Goal: Information Seeking & Learning: Find specific fact

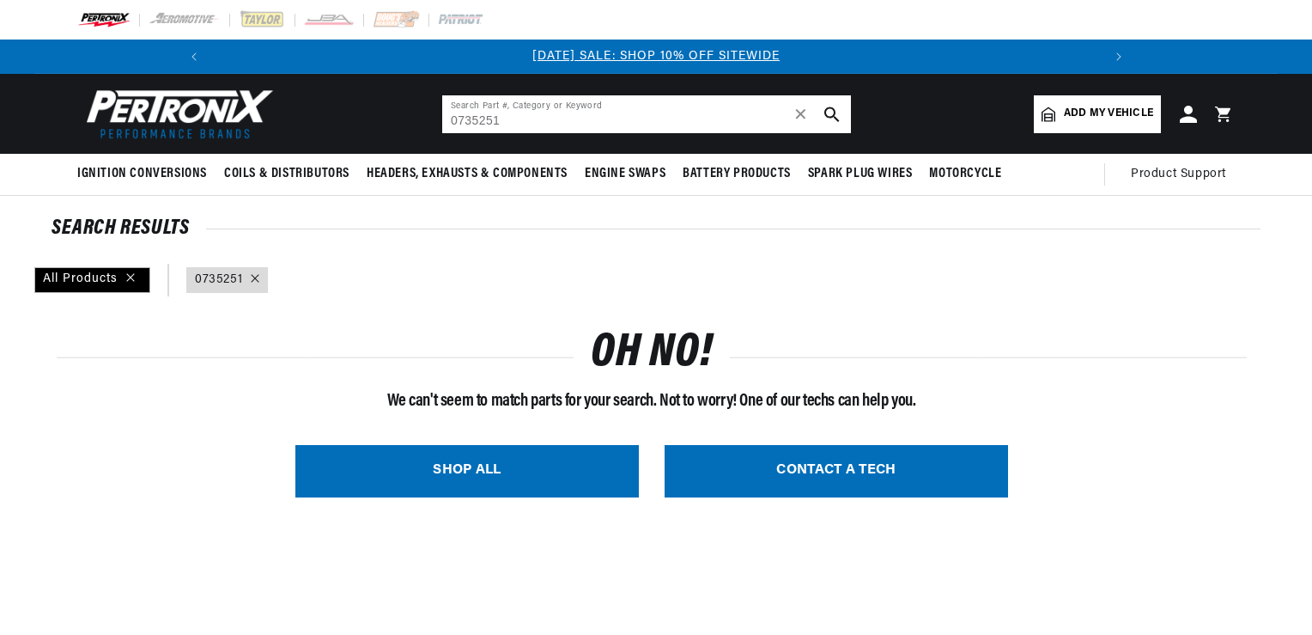
click at [458, 117] on input "0735251" at bounding box center [646, 114] width 409 height 38
click at [543, 124] on input "735251" at bounding box center [646, 114] width 409 height 38
click at [471, 120] on input "735251" at bounding box center [646, 114] width 409 height 38
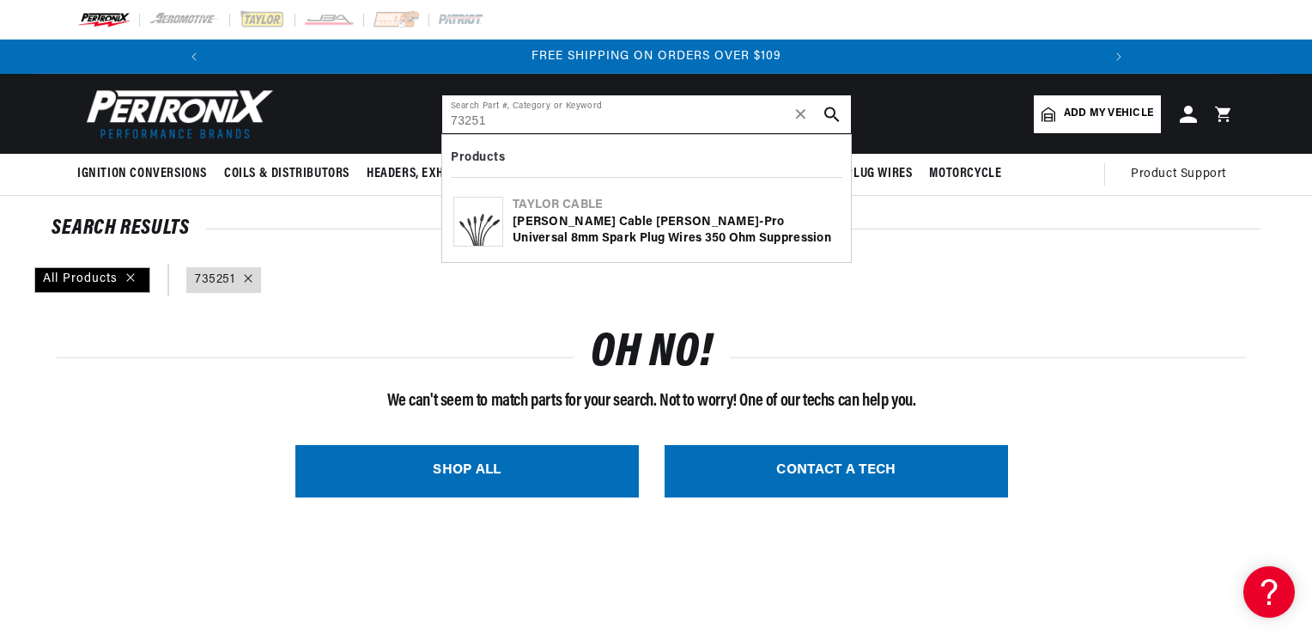
type input "73251"
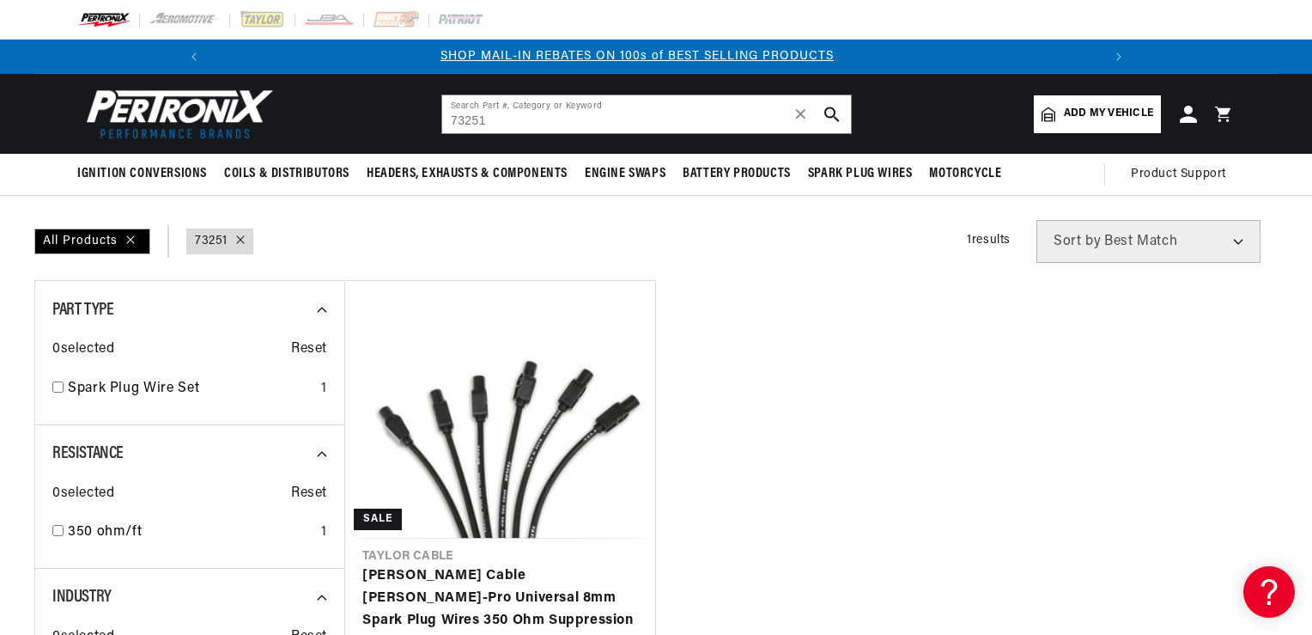
scroll to position [0, 918]
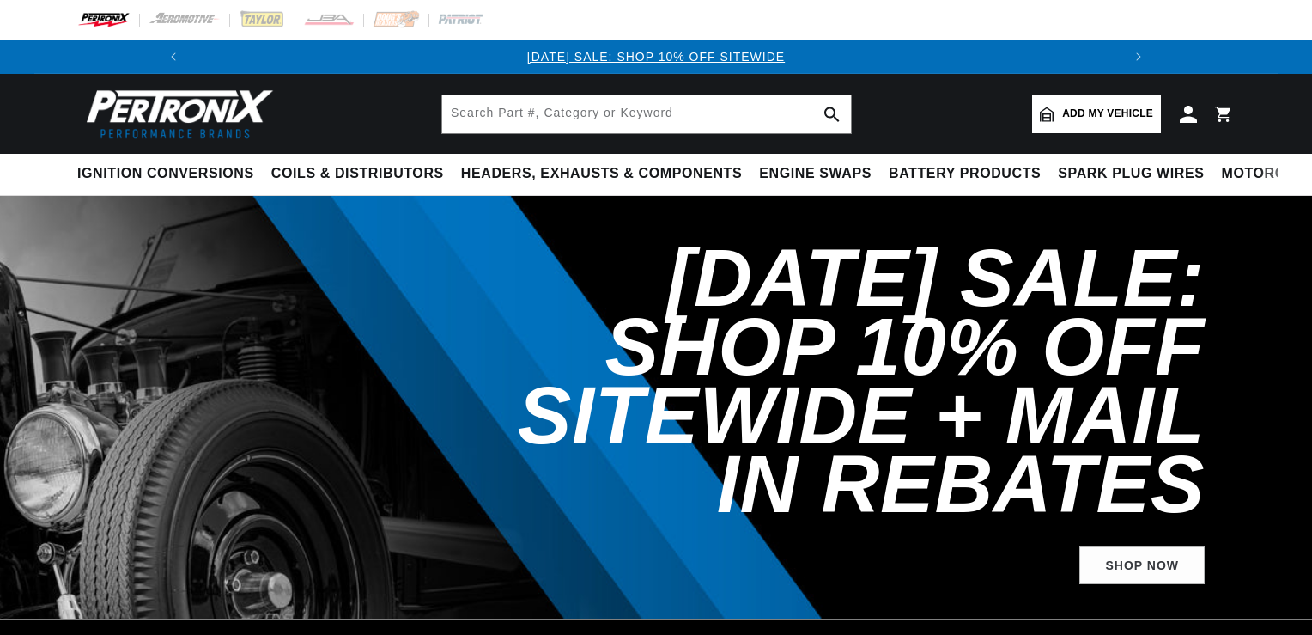
click at [479, 112] on input "text" at bounding box center [646, 114] width 409 height 38
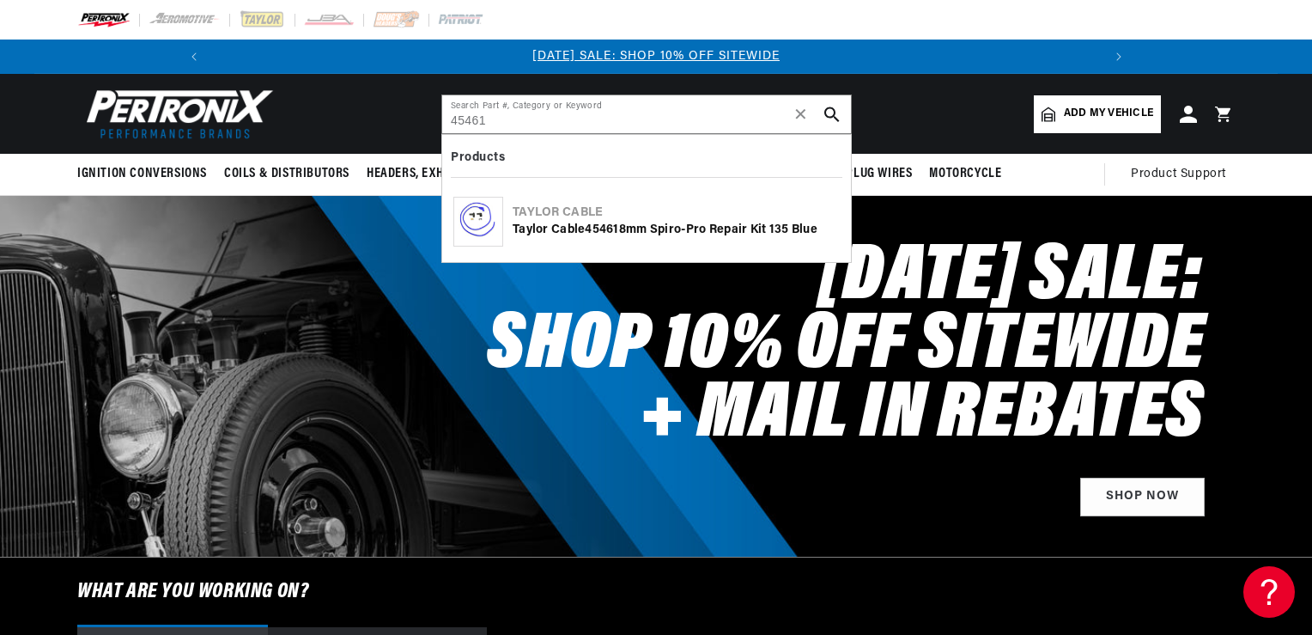
type input "45461"
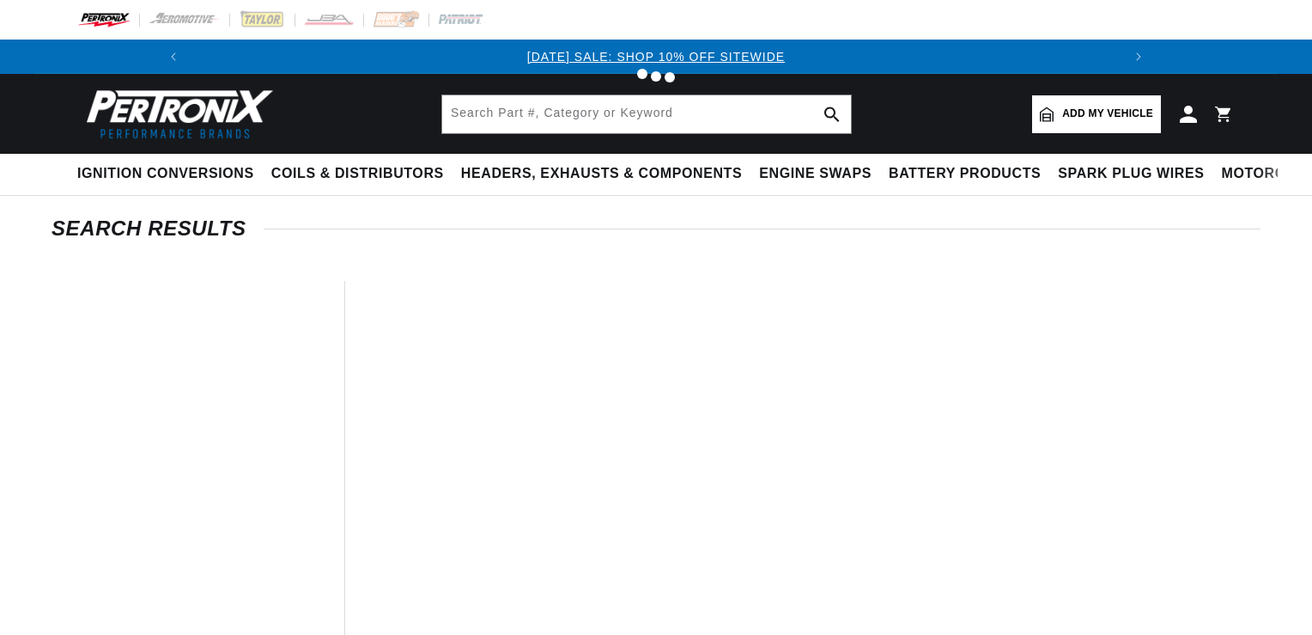
type input "45461"
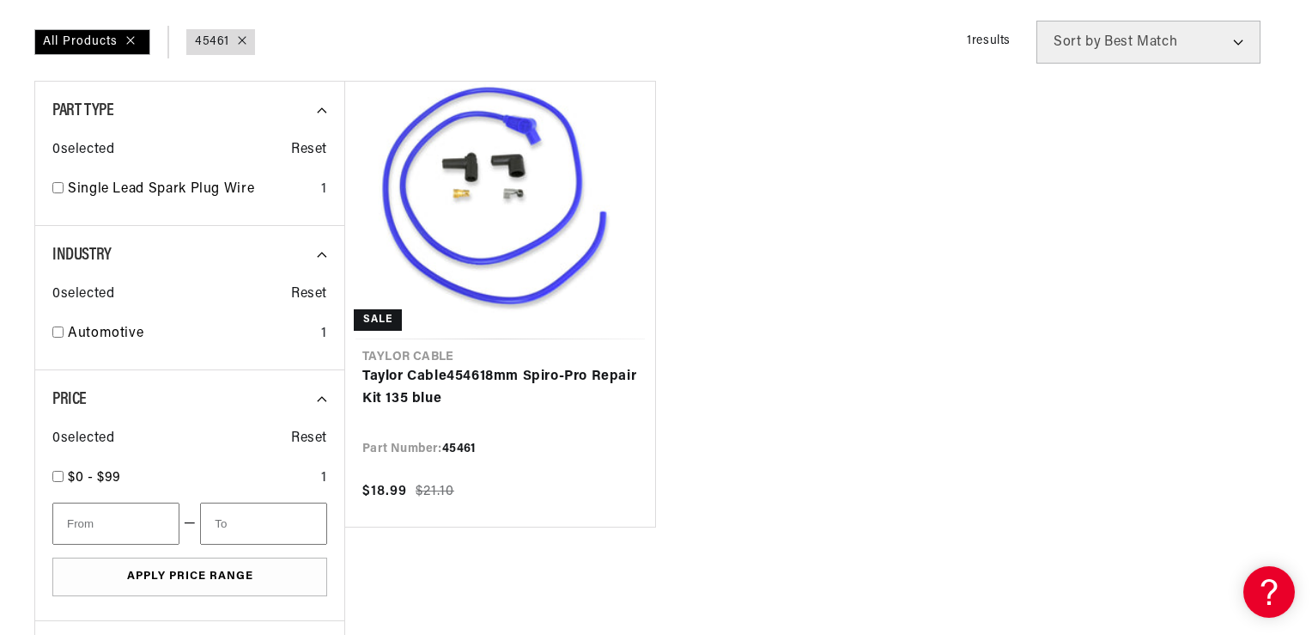
scroll to position [206, 0]
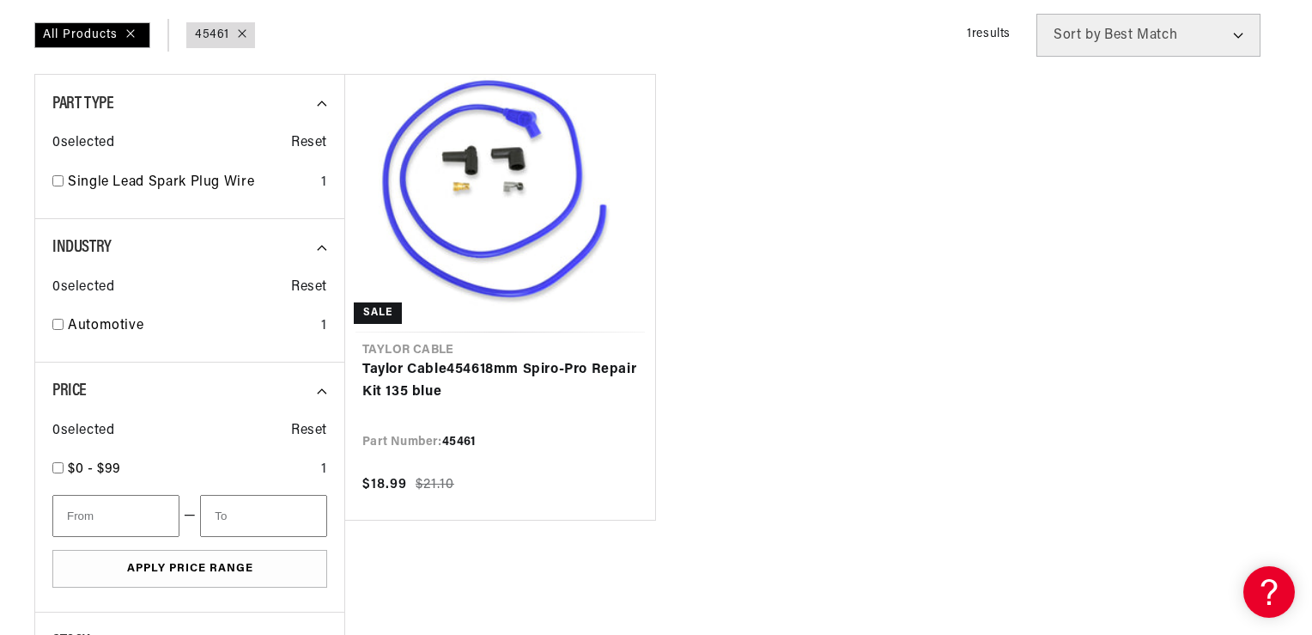
click at [778, 386] on ul "Sale Taylor Cable Taylor Cable 45461 8mm Spiro-Pro Repair Kit 135 blue Part Num…" at bounding box center [810, 297] width 933 height 447
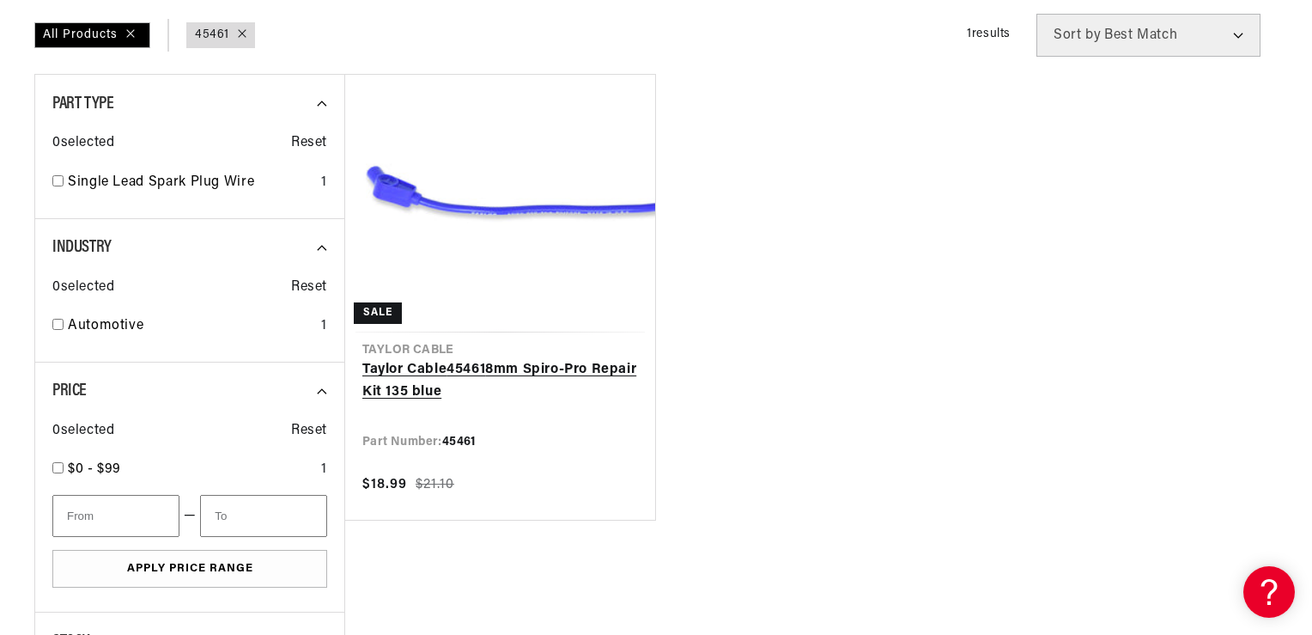
scroll to position [0, 918]
click at [447, 373] on link "Taylor Cable 45461 8mm Spiro-Pro Repair Kit 135 blue" at bounding box center [500, 381] width 276 height 44
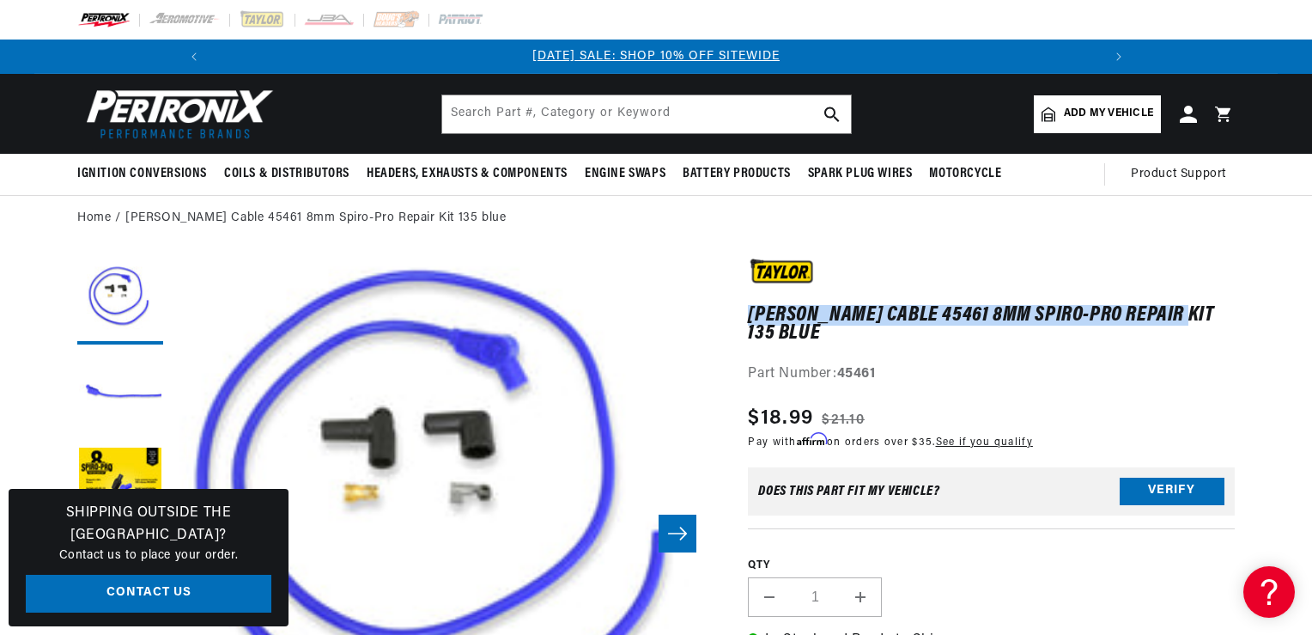
drag, startPoint x: 744, startPoint y: 313, endPoint x: 1164, endPoint y: 305, distance: 420.9
drag, startPoint x: 1164, startPoint y: 305, endPoint x: 1037, endPoint y: 316, distance: 128.4
copy h1 "Taylor Cable 45461 8mm Spiro-Pro Repair Kit 135"
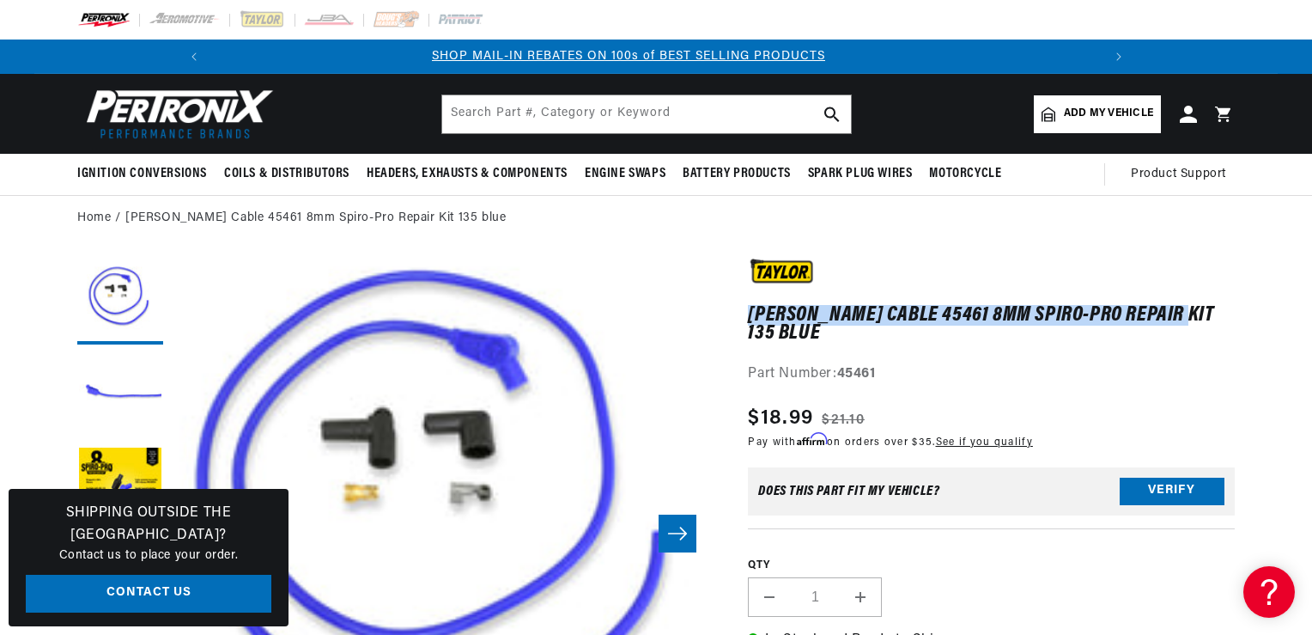
drag, startPoint x: 1117, startPoint y: 320, endPoint x: 1096, endPoint y: 337, distance: 27.5
click at [1117, 322] on h1 "Taylor Cable 45461 8mm Spiro-Pro Repair Kit 135 blue" at bounding box center [991, 324] width 487 height 35
click at [1011, 436] on div "Taylor Cable 45461 8mm Spiro-Pro Repair Kit 135 blue Taylor Cable 45461 8mm Spi…" at bounding box center [991, 542] width 487 height 568
drag, startPoint x: 748, startPoint y: 316, endPoint x: 1136, endPoint y: 308, distance: 388.2
click at [1136, 308] on h1 "Taylor Cable 45461 8mm Spiro-Pro Repair Kit 135 blue" at bounding box center [991, 324] width 487 height 35
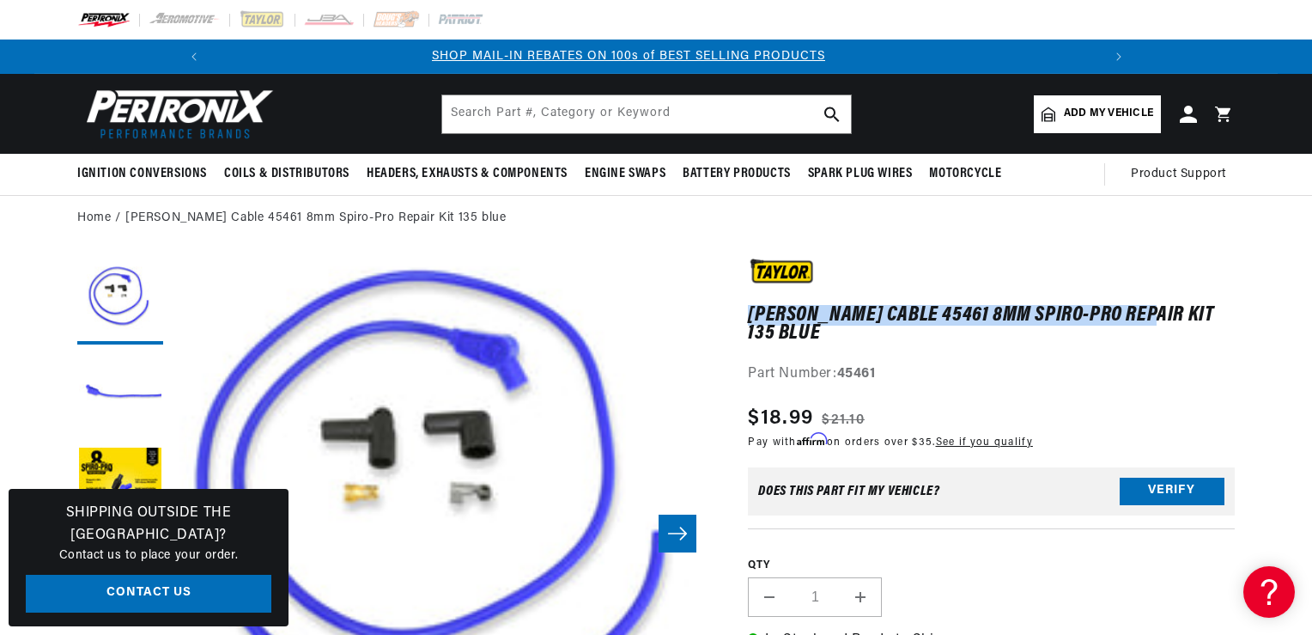
drag, startPoint x: 1136, startPoint y: 308, endPoint x: 1006, endPoint y: 314, distance: 129.8
copy h1 "Taylor Cable 45461 8mm Spiro-Pro Repair Kit"
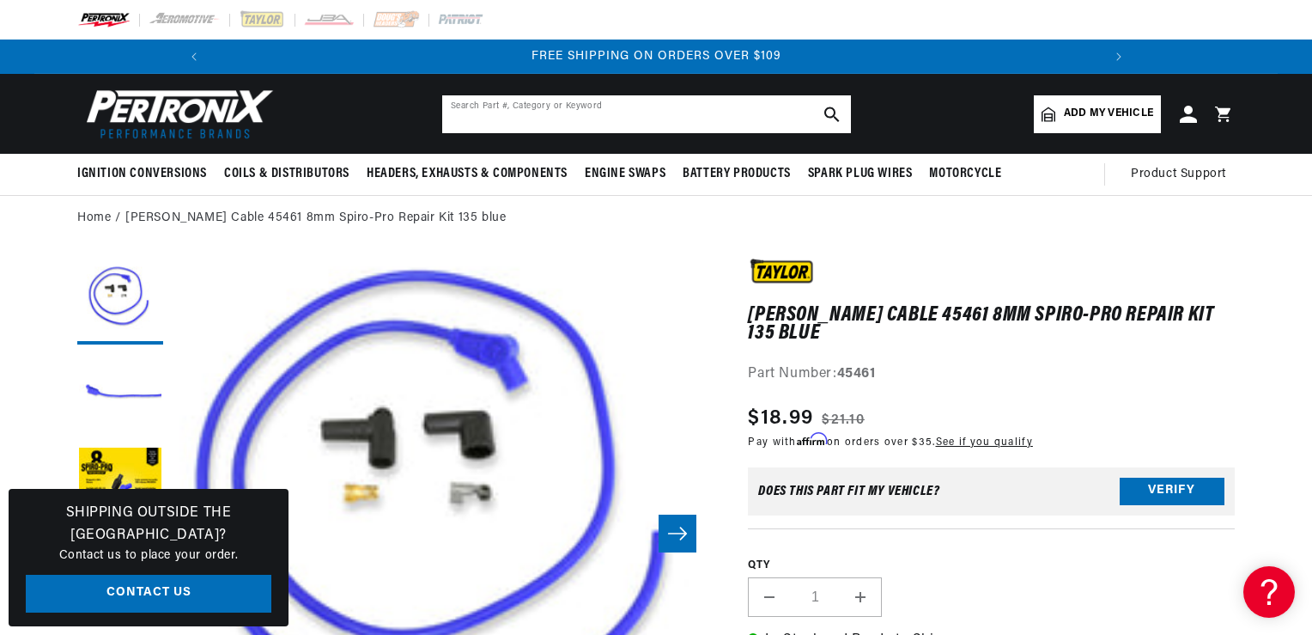
click at [477, 121] on input "text" at bounding box center [646, 114] width 409 height 38
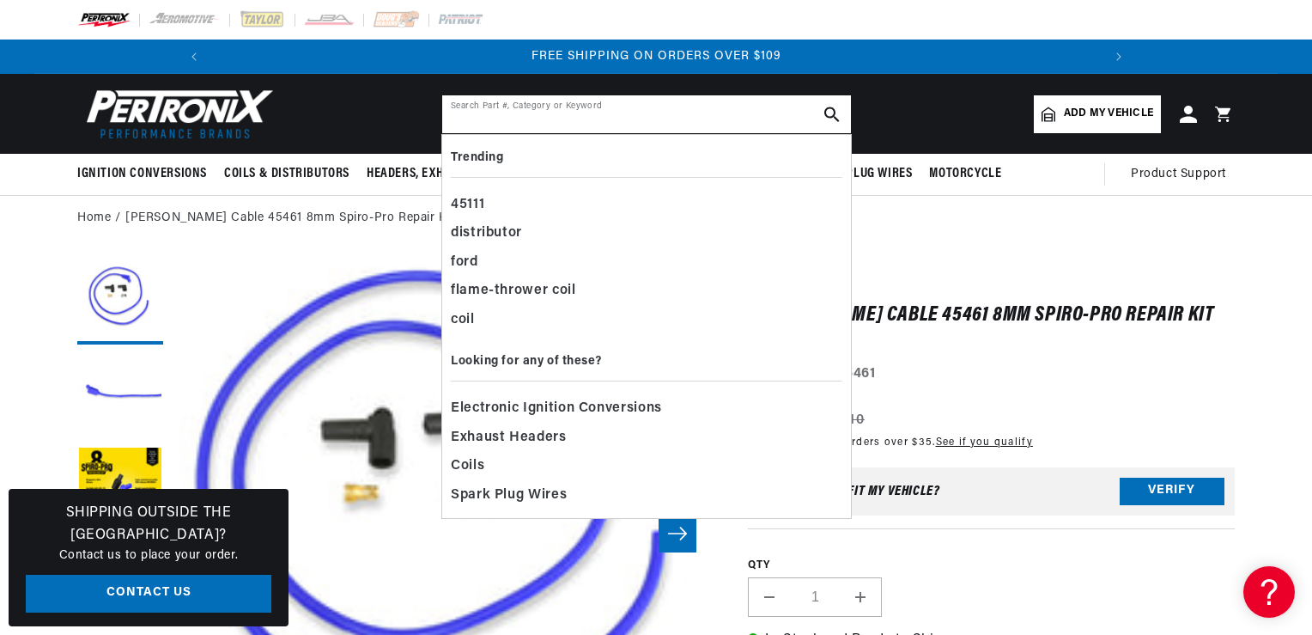
paste input "Taylor Cable 45461 8mm Spiro-Pro Repair Kit"
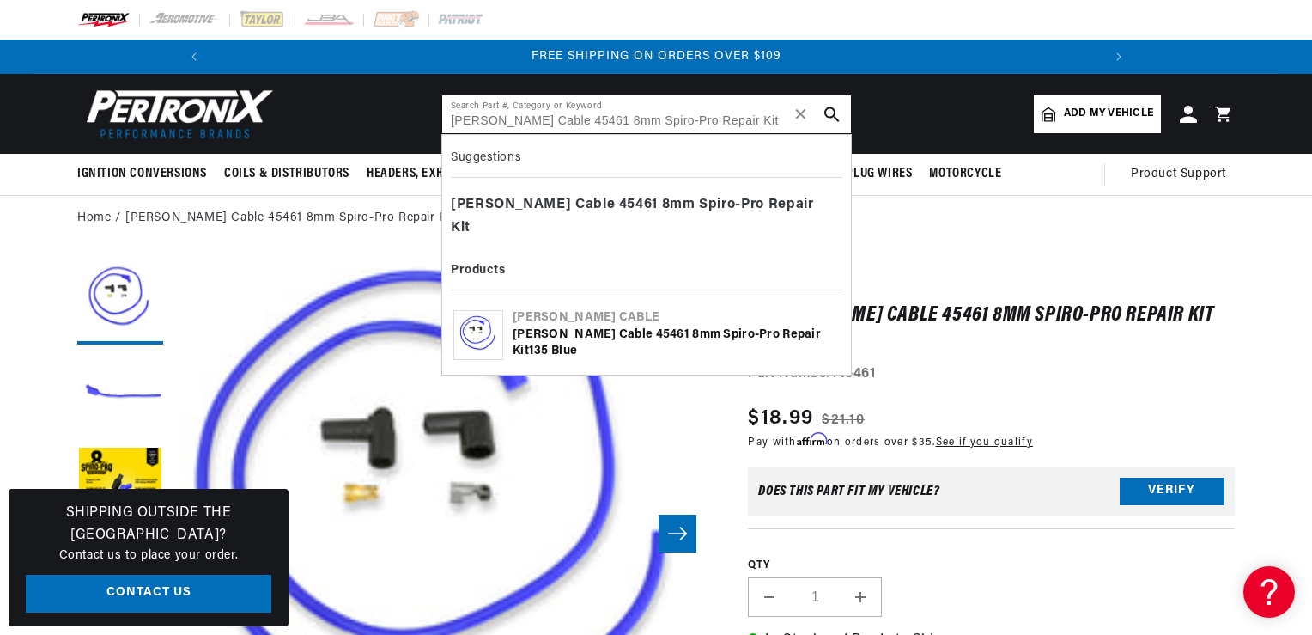
type input "Taylor Cable 45461 8mm Spiro-Pro Repair Kit"
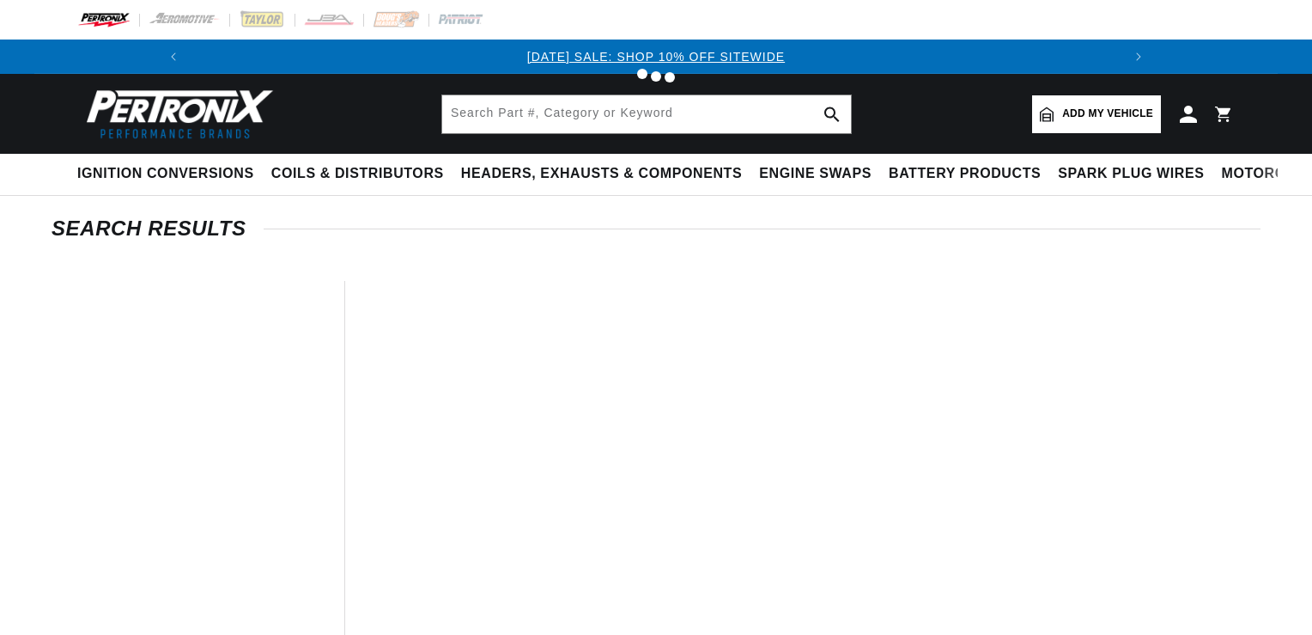
type input "[PERSON_NAME] Cable 45461 8mm Spiro-Pro Repair Kit"
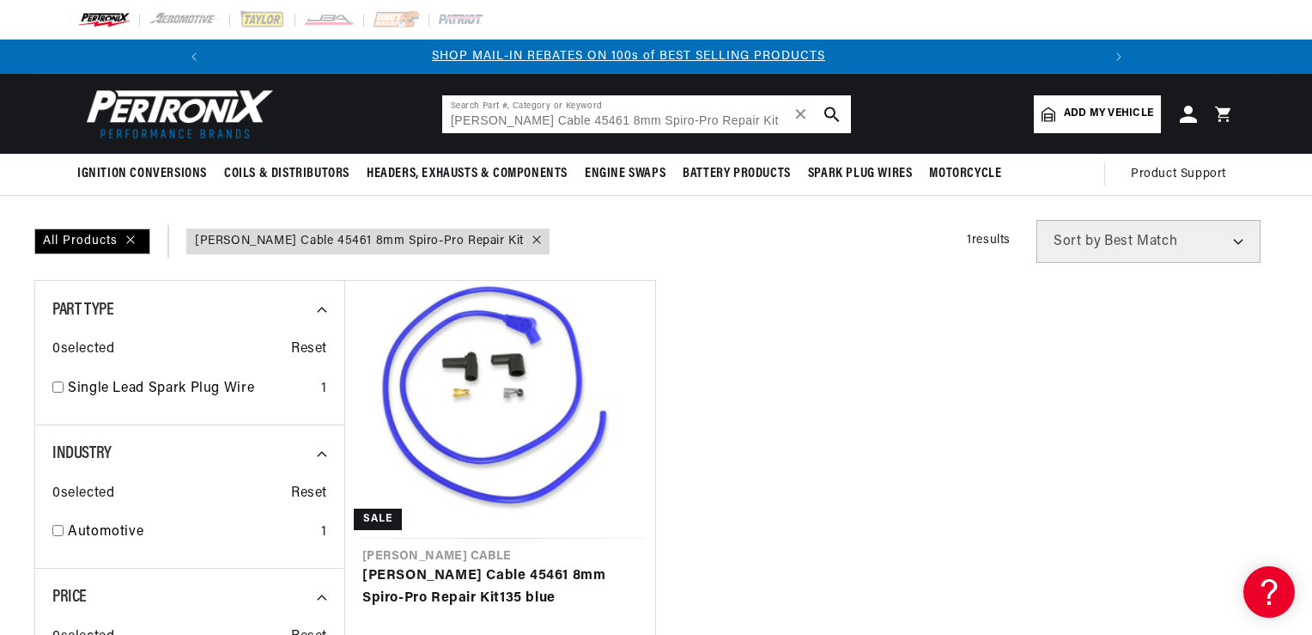
drag, startPoint x: 802, startPoint y: 117, endPoint x: 783, endPoint y: 122, distance: 19.6
click at [802, 114] on span "✕" at bounding box center [800, 114] width 15 height 0
click at [475, 124] on input "text" at bounding box center [646, 114] width 409 height 38
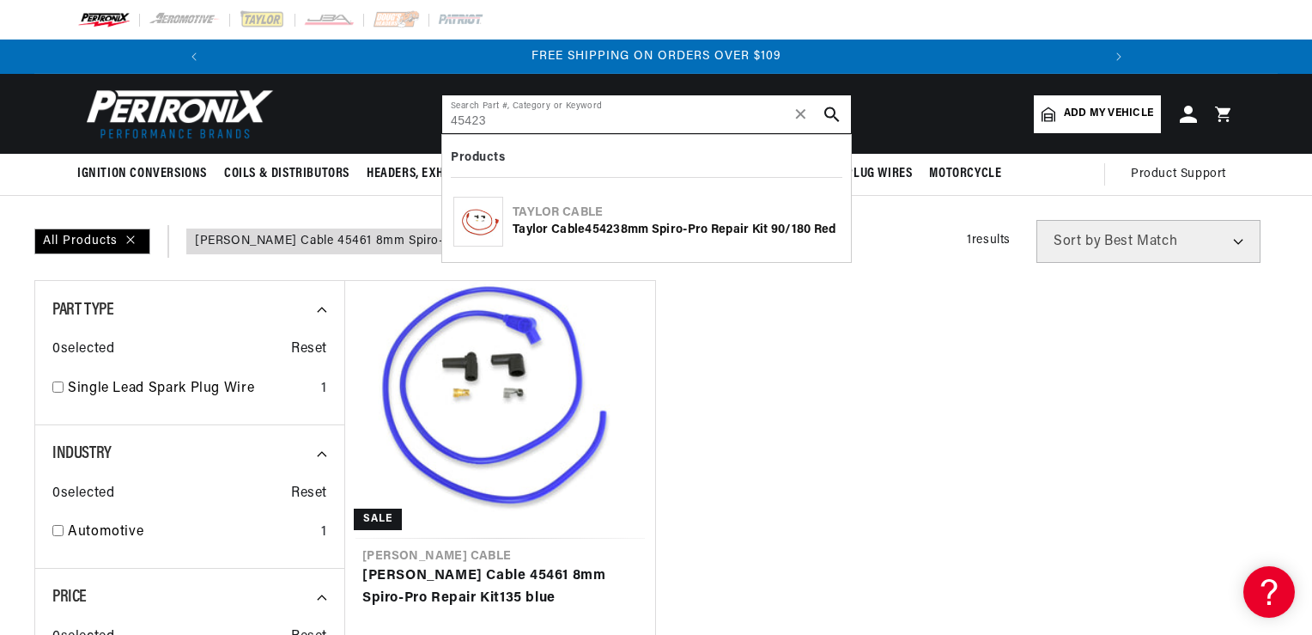
type input "45423"
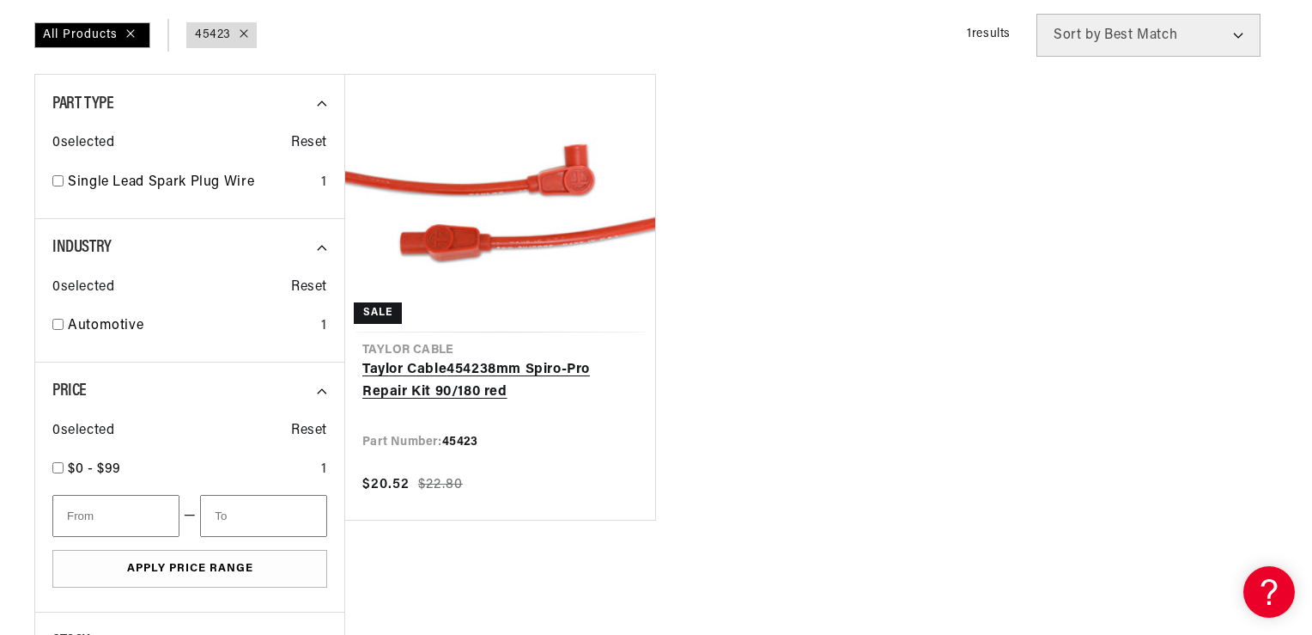
scroll to position [0, 918]
click at [543, 403] on link "Taylor Cable 45423 8mm Spiro-Pro Repair Kit 90/180 red" at bounding box center [500, 381] width 276 height 44
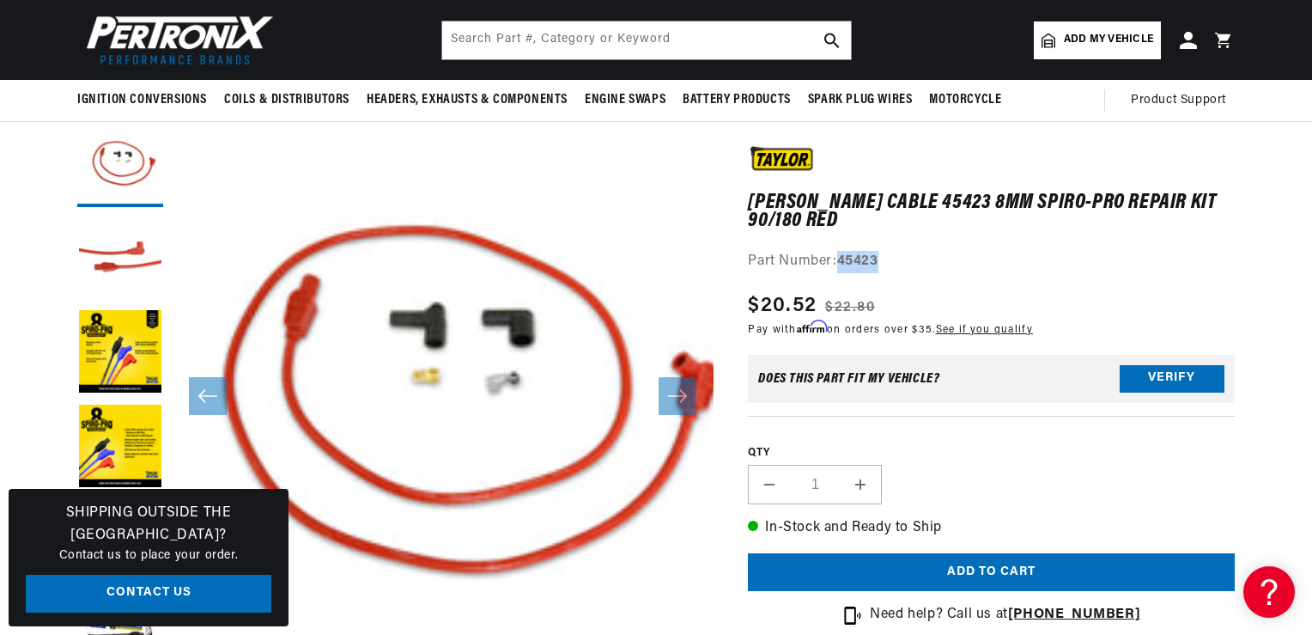
drag, startPoint x: 838, startPoint y: 240, endPoint x: 924, endPoint y: 232, distance: 86.3
click at [924, 232] on div "[PERSON_NAME] Cable 45423 8mm Spiro-Pro Repair Kit 90/180 red [PERSON_NAME] Cab…" at bounding box center [991, 209] width 487 height 127
drag, startPoint x: 924, startPoint y: 232, endPoint x: 875, endPoint y: 234, distance: 49.0
